Goal: Task Accomplishment & Management: Manage account settings

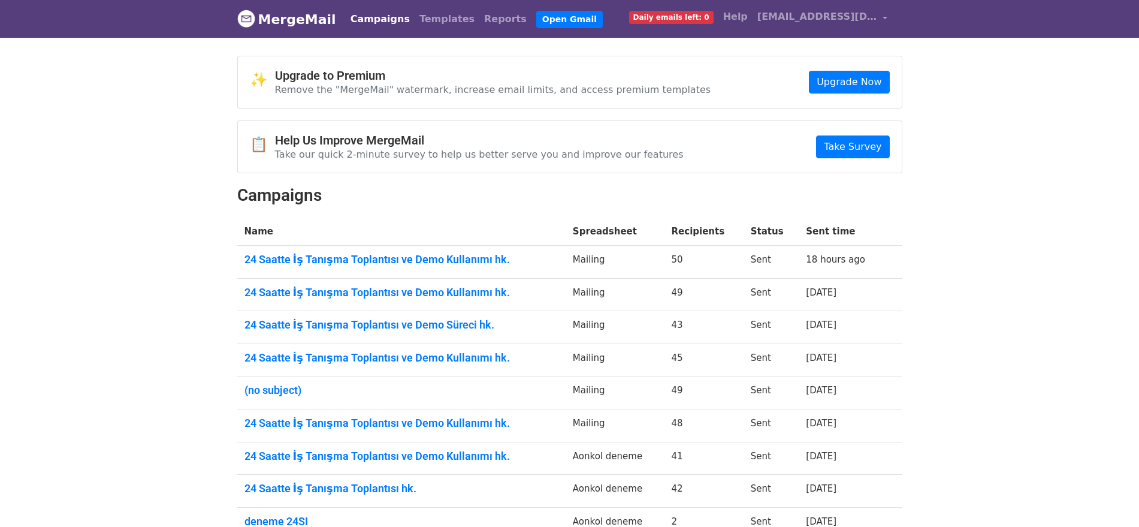
click at [394, 250] on td "24 Saatte İş Tanışma Toplantısı ve Demo Kullanımı hk." at bounding box center [401, 262] width 328 height 33
click at [396, 257] on link "24 Saatte İş Tanışma Toplantısı ve Demo Kullanımı hk." at bounding box center [402, 259] width 314 height 13
